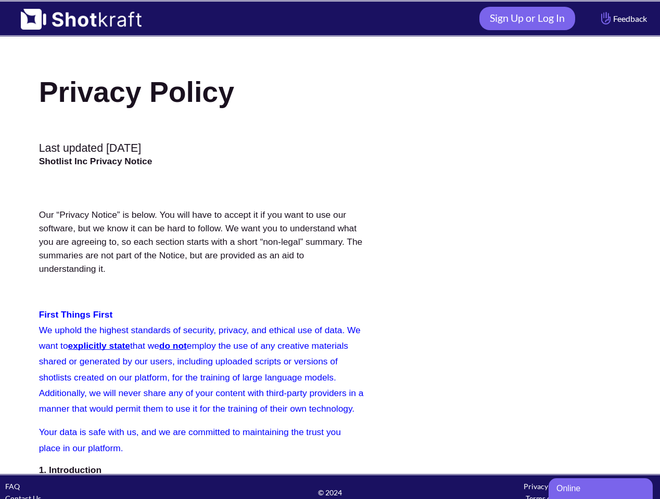
click at [76, 16] on img at bounding box center [76, 16] width 152 height 28
click at [521, 18] on link "Sign Up or Log In" at bounding box center [527, 18] width 96 height 23
click at [546, 486] on html "Sign Up or Log In Feedback FAQ Contact Us © 2024 Privacy Policy Terms of Use" at bounding box center [330, 255] width 660 height 511
click at [546, 496] on html "Sign Up or Log In Feedback FAQ Contact Us © 2024 Privacy Policy Terms of Use" at bounding box center [330, 255] width 660 height 511
click at [594, 489] on div "Online" at bounding box center [600, 489] width 88 height 12
